Goal: Task Accomplishment & Management: Use online tool/utility

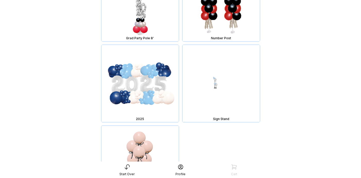
scroll to position [3594, 0]
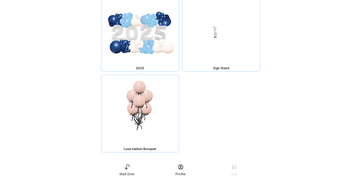
click at [141, 103] on img at bounding box center [139, 113] width 77 height 77
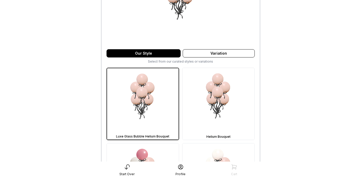
scroll to position [92, 0]
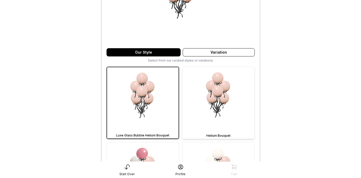
click at [210, 106] on img at bounding box center [218, 103] width 72 height 72
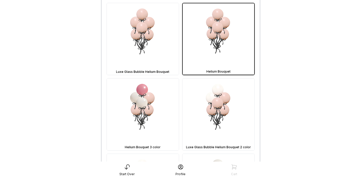
scroll to position [155, 0]
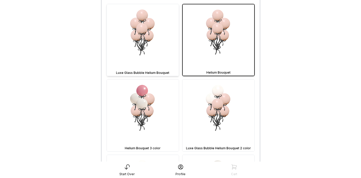
click at [157, 36] on img at bounding box center [143, 40] width 72 height 72
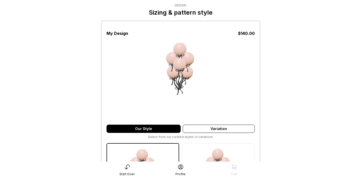
scroll to position [0, 0]
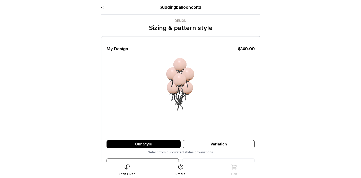
click at [102, 7] on link "<" at bounding box center [102, 7] width 3 height 5
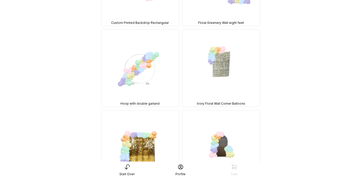
scroll to position [355, 0]
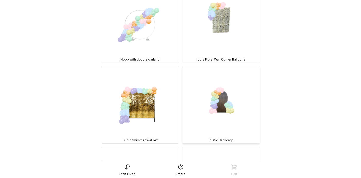
click at [224, 115] on img at bounding box center [220, 104] width 77 height 77
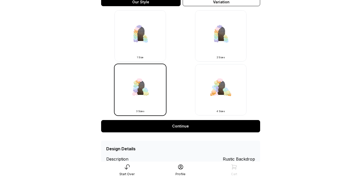
scroll to position [165, 0]
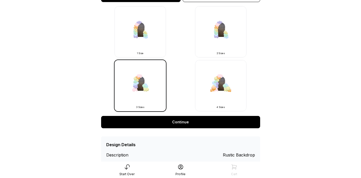
click at [214, 119] on link "Continue" at bounding box center [180, 122] width 159 height 12
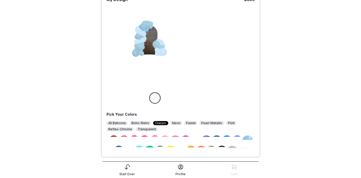
scroll to position [46, 0]
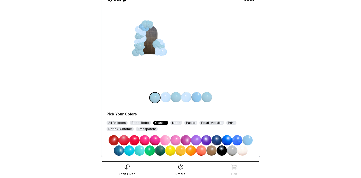
click at [116, 140] on img at bounding box center [114, 141] width 10 height 10
click at [177, 95] on img at bounding box center [176, 97] width 10 height 10
click at [113, 143] on img at bounding box center [114, 141] width 10 height 10
click at [206, 97] on img at bounding box center [207, 97] width 10 height 10
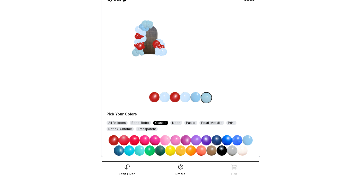
click at [114, 139] on img at bounding box center [114, 141] width 10 height 10
click at [164, 100] on img at bounding box center [164, 97] width 10 height 10
click at [240, 152] on img at bounding box center [242, 151] width 10 height 10
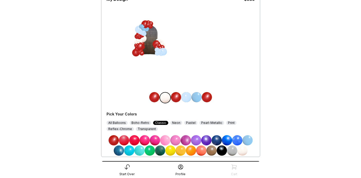
click at [186, 98] on img at bounding box center [186, 97] width 10 height 10
click at [241, 152] on img at bounding box center [242, 151] width 10 height 10
click at [195, 95] on img at bounding box center [196, 97] width 10 height 10
click at [151, 151] on img at bounding box center [150, 151] width 10 height 10
click at [163, 98] on img at bounding box center [164, 97] width 10 height 10
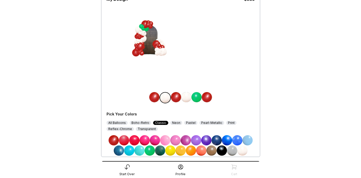
click at [148, 151] on img at bounding box center [150, 151] width 10 height 10
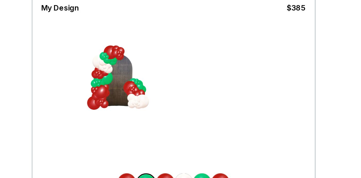
scroll to position [39, 0]
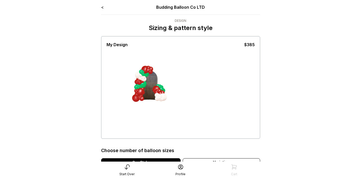
click at [102, 7] on link "<" at bounding box center [102, 7] width 3 height 5
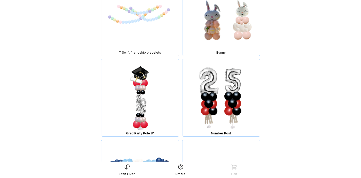
scroll to position [3454, 0]
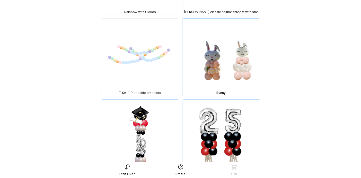
click at [128, 67] on img at bounding box center [139, 57] width 77 height 77
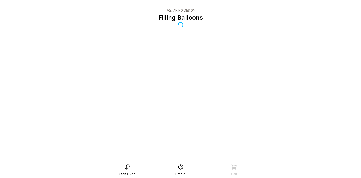
scroll to position [10, 0]
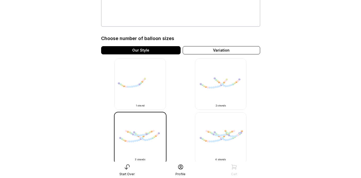
scroll to position [113, 0]
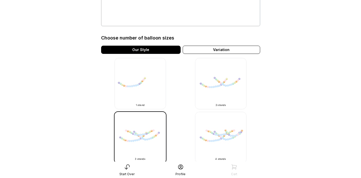
click at [136, 97] on img at bounding box center [139, 83] width 51 height 51
click at [147, 96] on img at bounding box center [139, 83] width 51 height 51
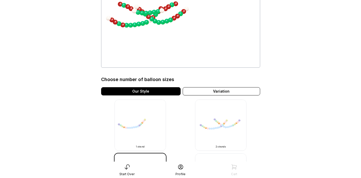
scroll to position [57, 0]
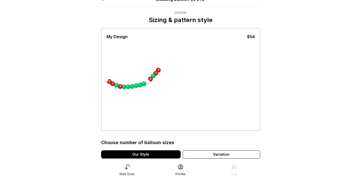
scroll to position [7, 0]
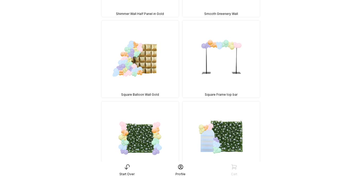
scroll to position [621, 0]
